Goal: Task Accomplishment & Management: Use online tool/utility

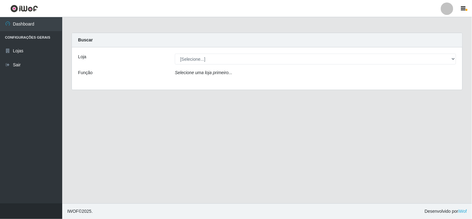
click at [235, 51] on div "Loja [Selecione...] Rede Compras Supermercados - LOJA 6 Função Selecione uma lo…" at bounding box center [267, 68] width 391 height 42
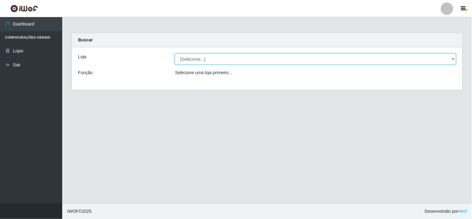
click at [223, 62] on select "[Selecione...] Rede Compras Supermercados - LOJA 6" at bounding box center [315, 59] width 281 height 11
select select "398"
click at [175, 54] on select "[Selecione...] Rede Compras Supermercados - LOJA 6" at bounding box center [315, 59] width 281 height 11
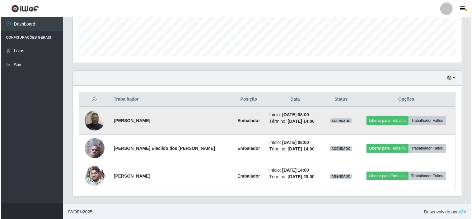
scroll to position [167, 0]
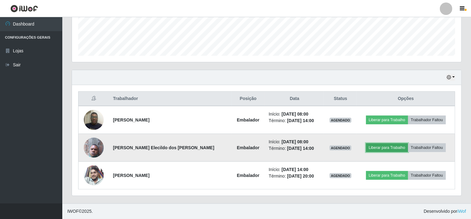
click at [378, 146] on button "Liberar para Trabalho" at bounding box center [387, 147] width 42 height 9
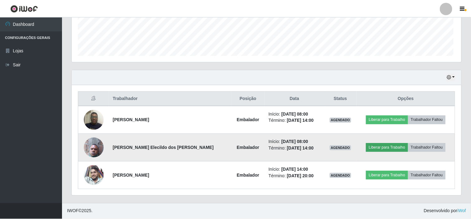
scroll to position [129, 385]
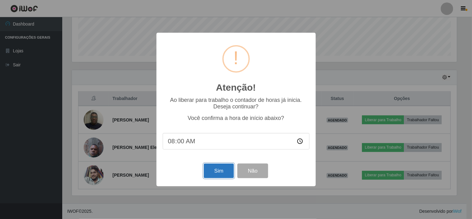
click at [218, 167] on button "Sim" at bounding box center [219, 170] width 30 height 15
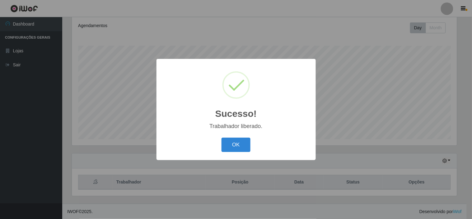
click at [238, 136] on div "OK Cancel" at bounding box center [236, 145] width 147 height 18
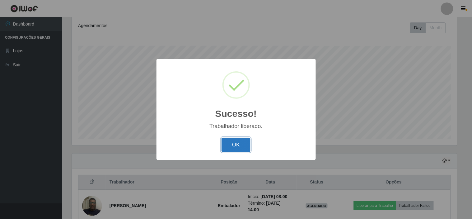
click at [237, 139] on button "OK" at bounding box center [236, 145] width 29 height 15
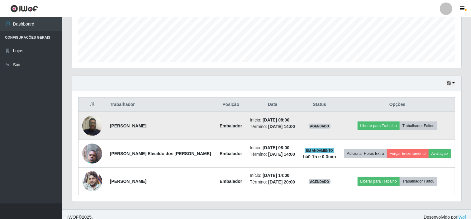
scroll to position [167, 0]
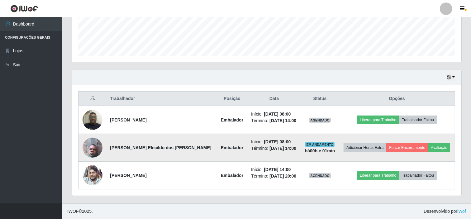
click at [96, 151] on img at bounding box center [92, 147] width 20 height 26
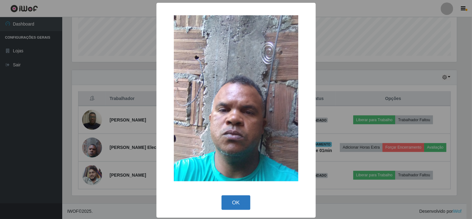
click at [236, 201] on button "OK" at bounding box center [236, 202] width 29 height 15
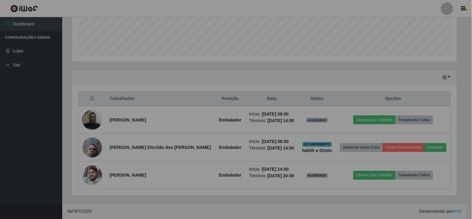
scroll to position [129, 389]
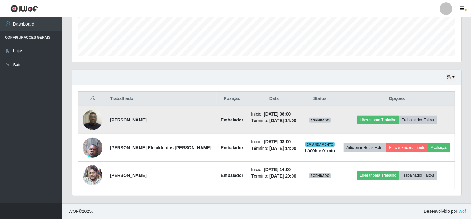
click at [101, 125] on img at bounding box center [92, 120] width 20 height 44
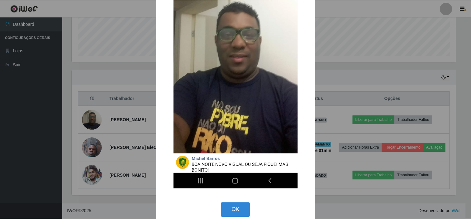
scroll to position [112, 0]
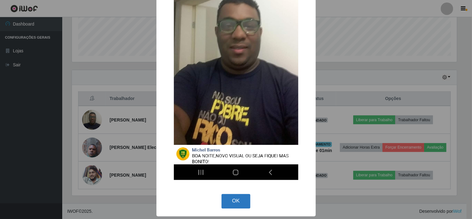
click at [235, 204] on button "OK" at bounding box center [236, 201] width 29 height 15
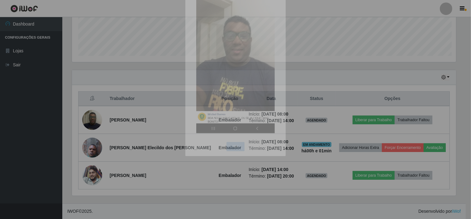
scroll to position [129, 389]
